Goal: Check status: Check status

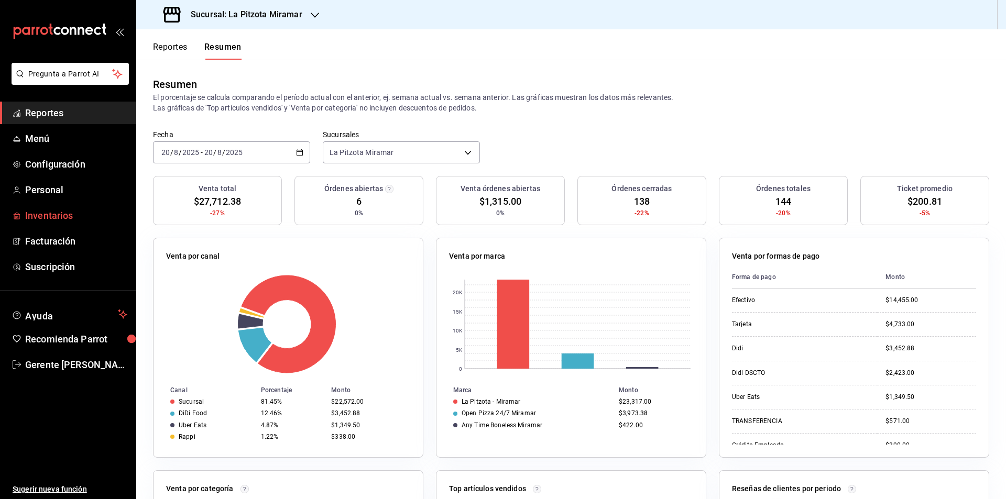
click at [55, 213] on span "Inventarios" at bounding box center [76, 216] width 102 height 14
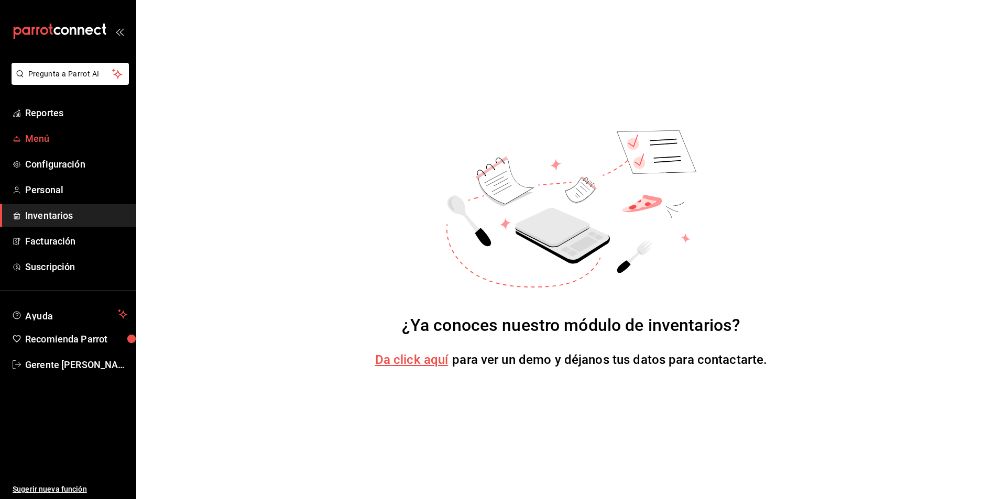
click at [85, 136] on span "Menú" at bounding box center [76, 139] width 102 height 14
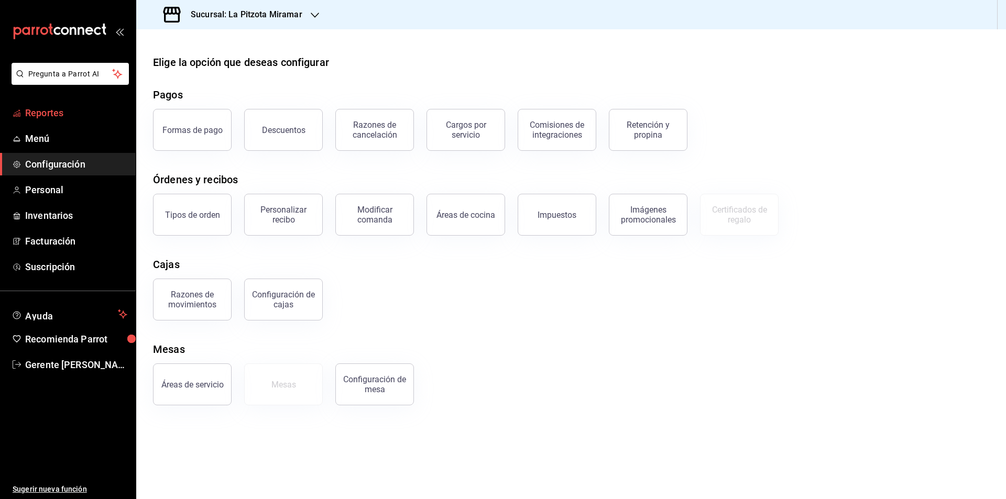
click at [77, 117] on span "Reportes" at bounding box center [76, 113] width 102 height 14
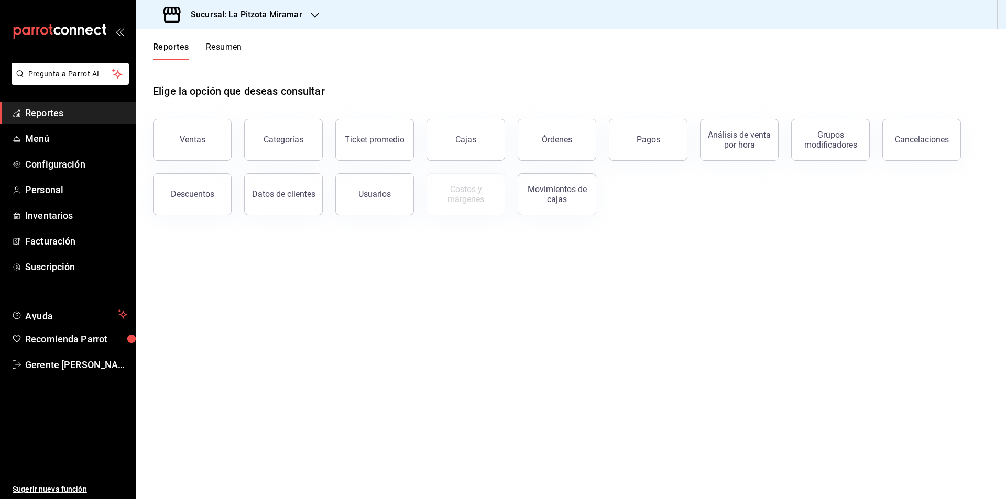
click at [449, 143] on button "Cajas" at bounding box center [466, 140] width 79 height 42
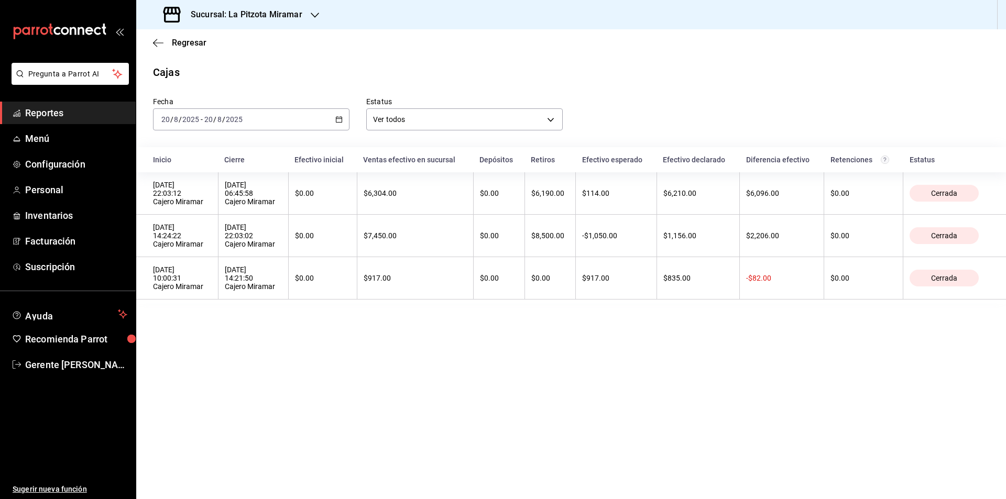
click at [341, 124] on div "[DATE] [DATE] - [DATE] [DATE]" at bounding box center [251, 119] width 197 height 22
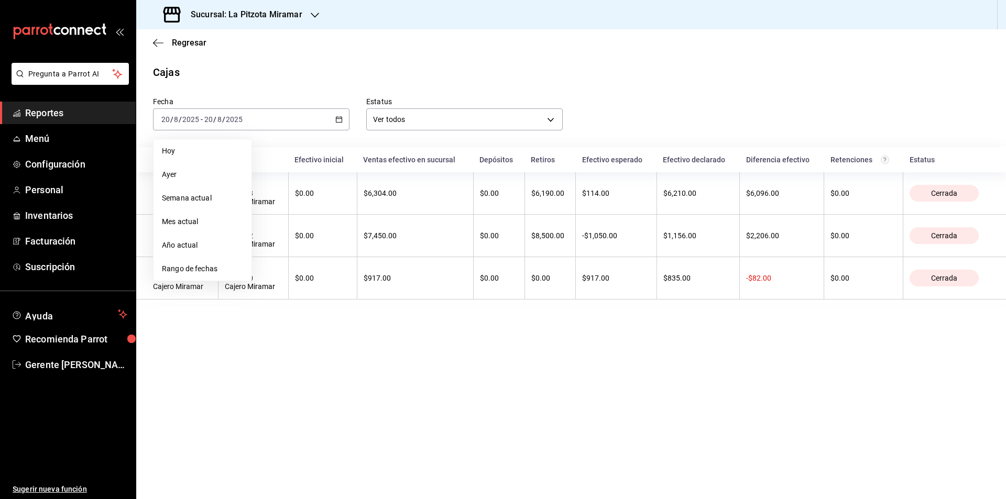
click at [171, 149] on span "Hoy" at bounding box center [202, 151] width 81 height 11
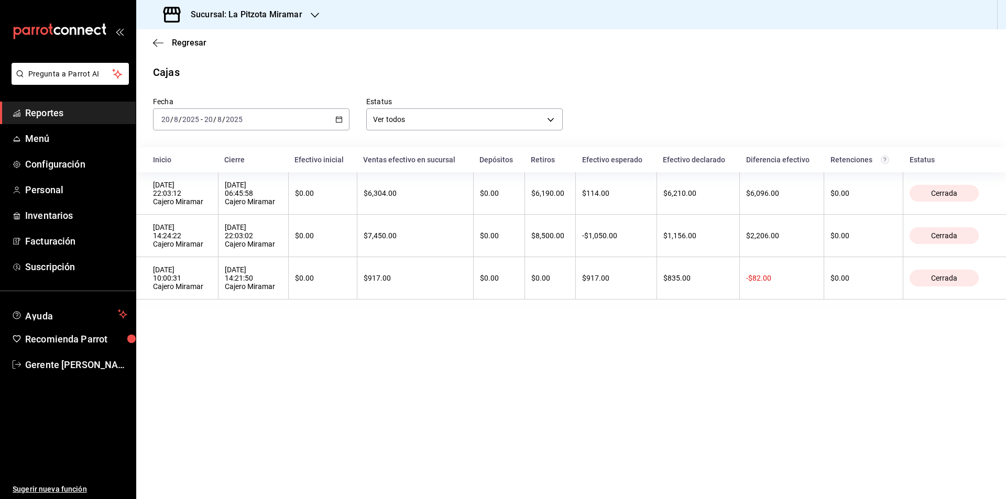
click at [230, 317] on main "Regresar Cajas Fecha [DATE] [DATE] - [DATE] [DATE] Estatus Ver todos ALL Inicio…" at bounding box center [571, 264] width 870 height 470
click at [205, 114] on div "[DATE] [DATE] - [DATE] [DATE]" at bounding box center [251, 119] width 197 height 22
click at [198, 144] on li "Hoy" at bounding box center [203, 151] width 98 height 24
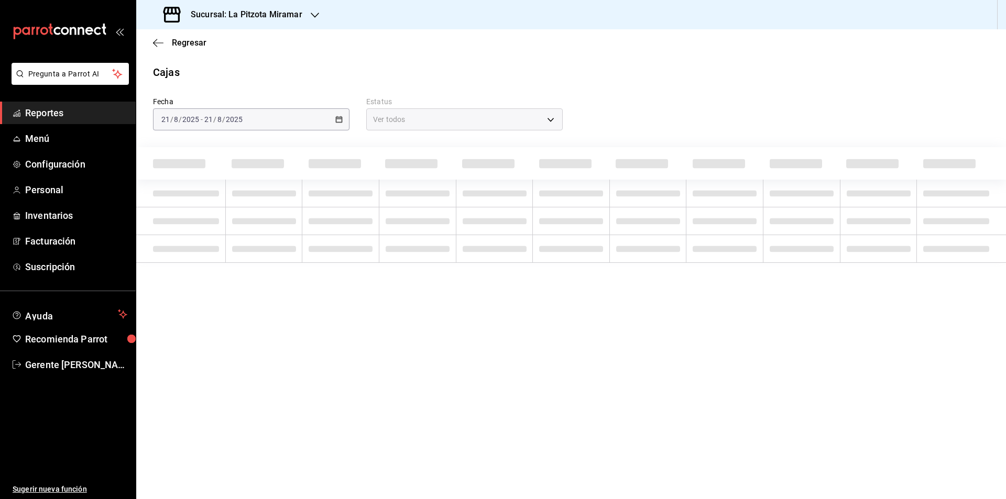
click at [198, 145] on div "Fecha 2025-08-21 21 / 8 / 2025 - 2025-08-21 21 / 8 / 2025 Estatus Ver todos ALL" at bounding box center [571, 171] width 836 height 183
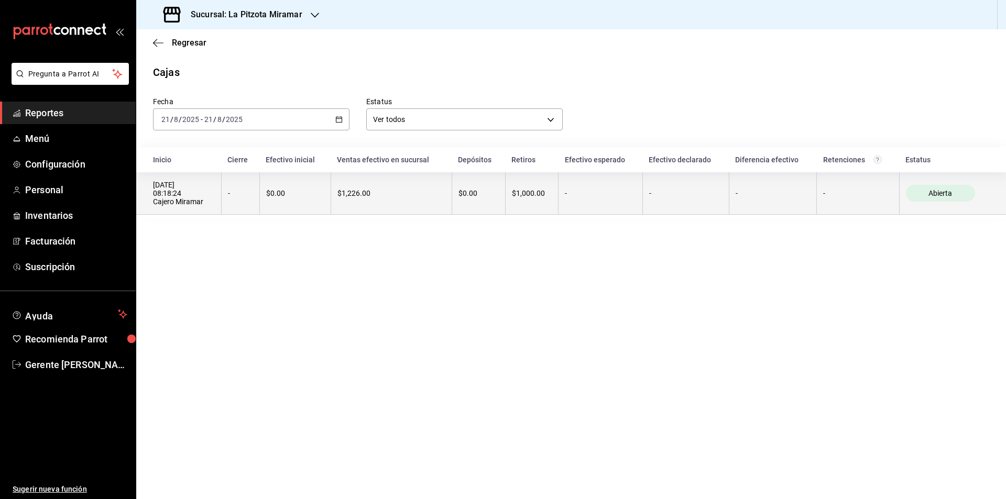
click at [552, 194] on th "$1,000.00" at bounding box center [531, 193] width 53 height 42
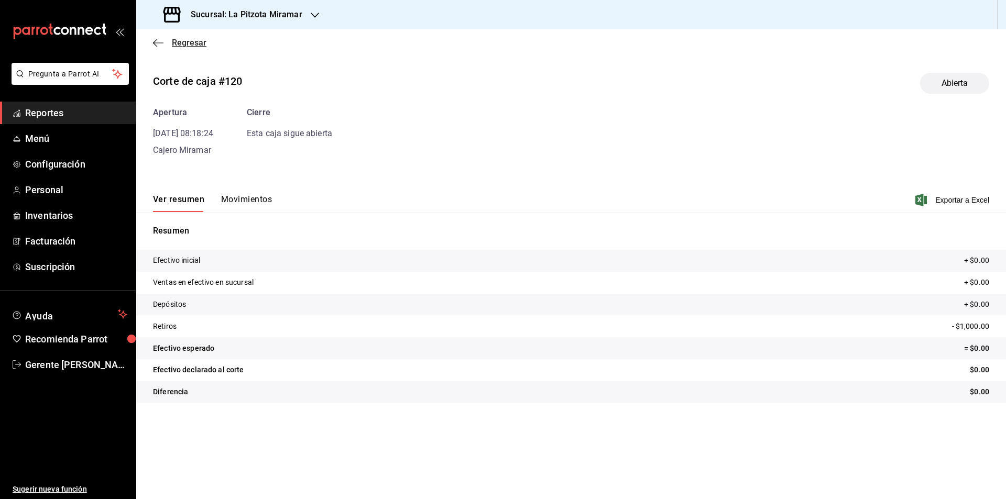
click at [154, 47] on icon "button" at bounding box center [158, 42] width 10 height 9
